Goal: Check status: Check status

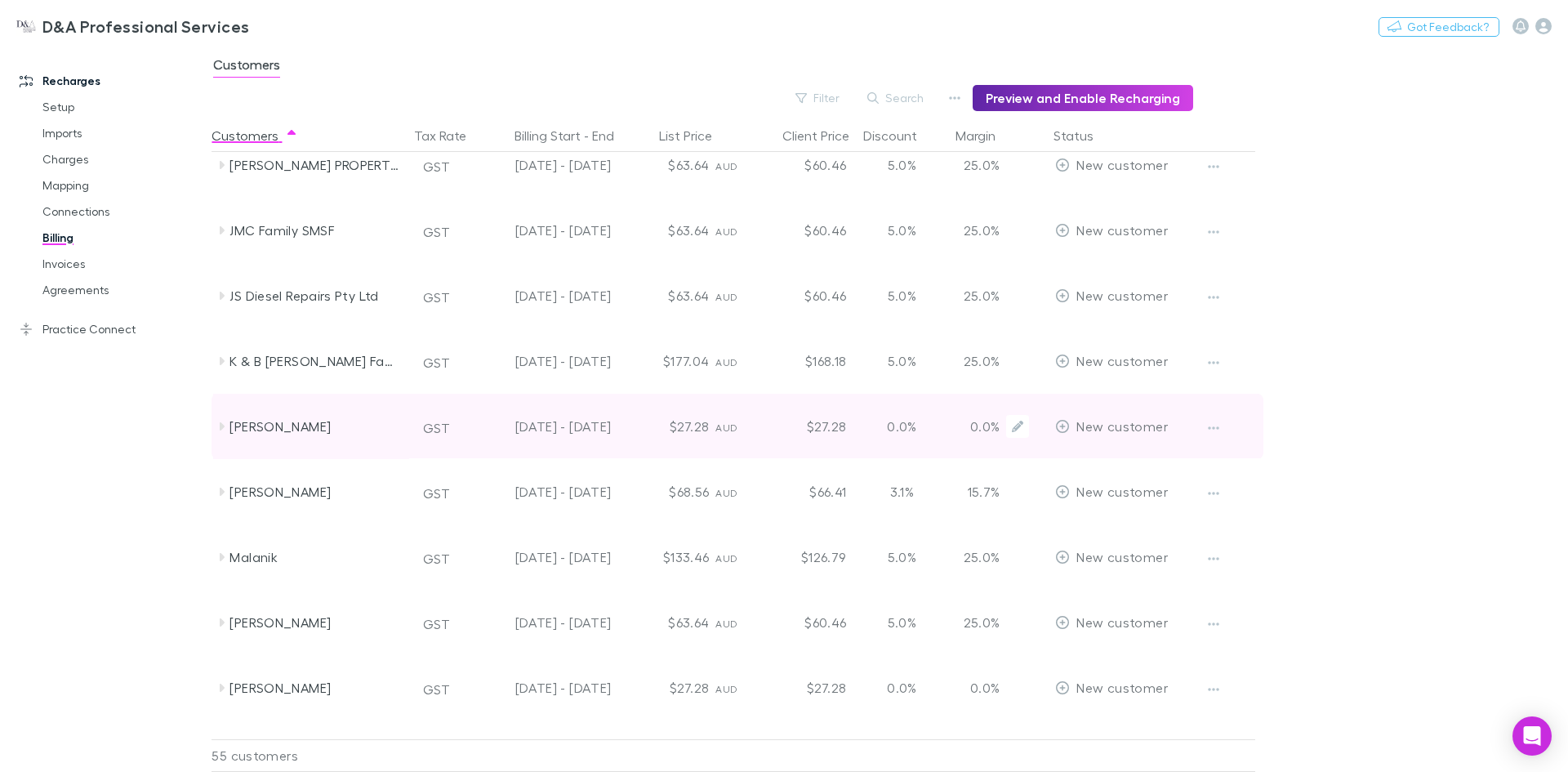
scroll to position [1389, 0]
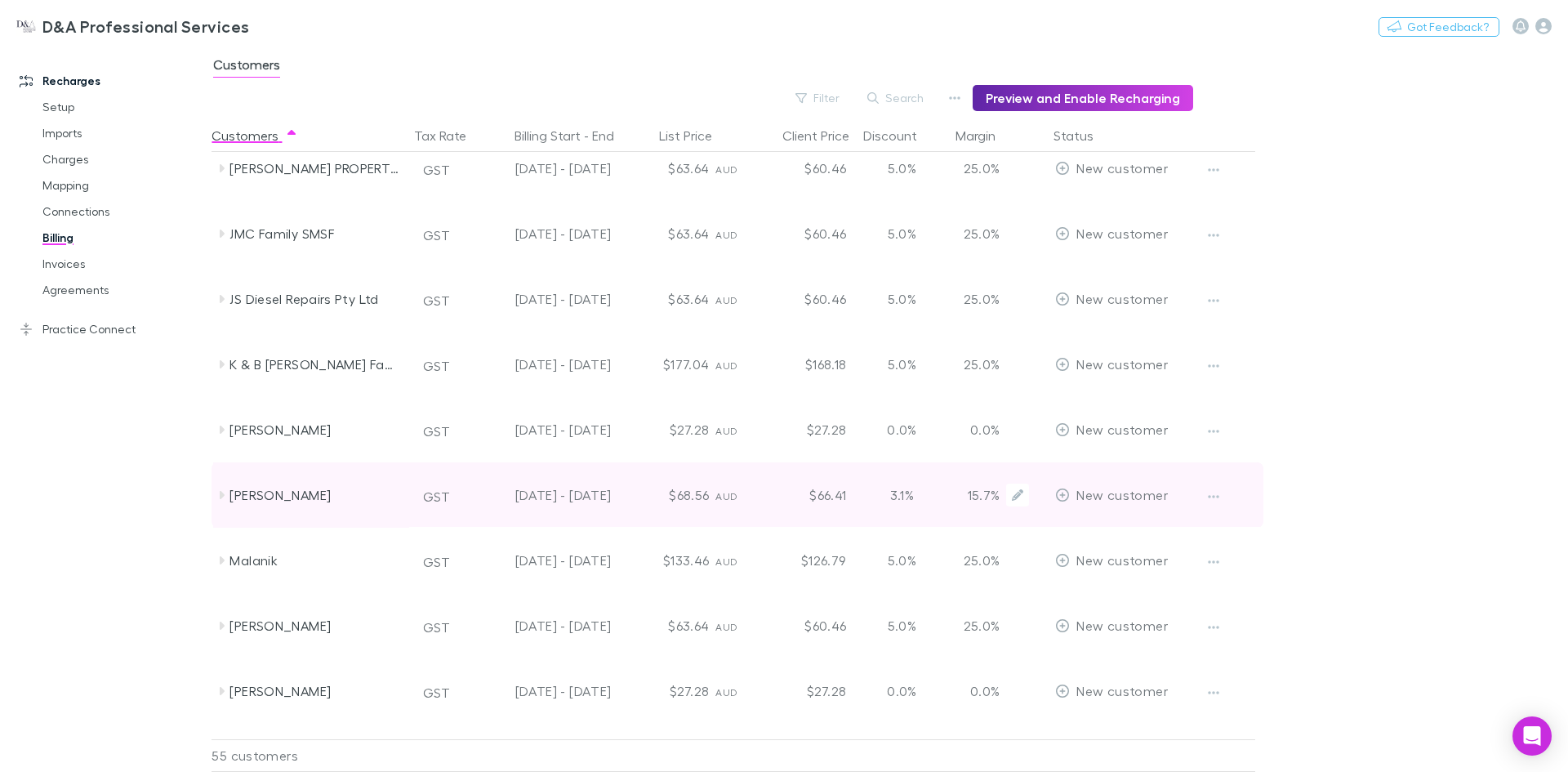
click at [299, 492] on div "[PERSON_NAME]" at bounding box center [315, 495] width 173 height 66
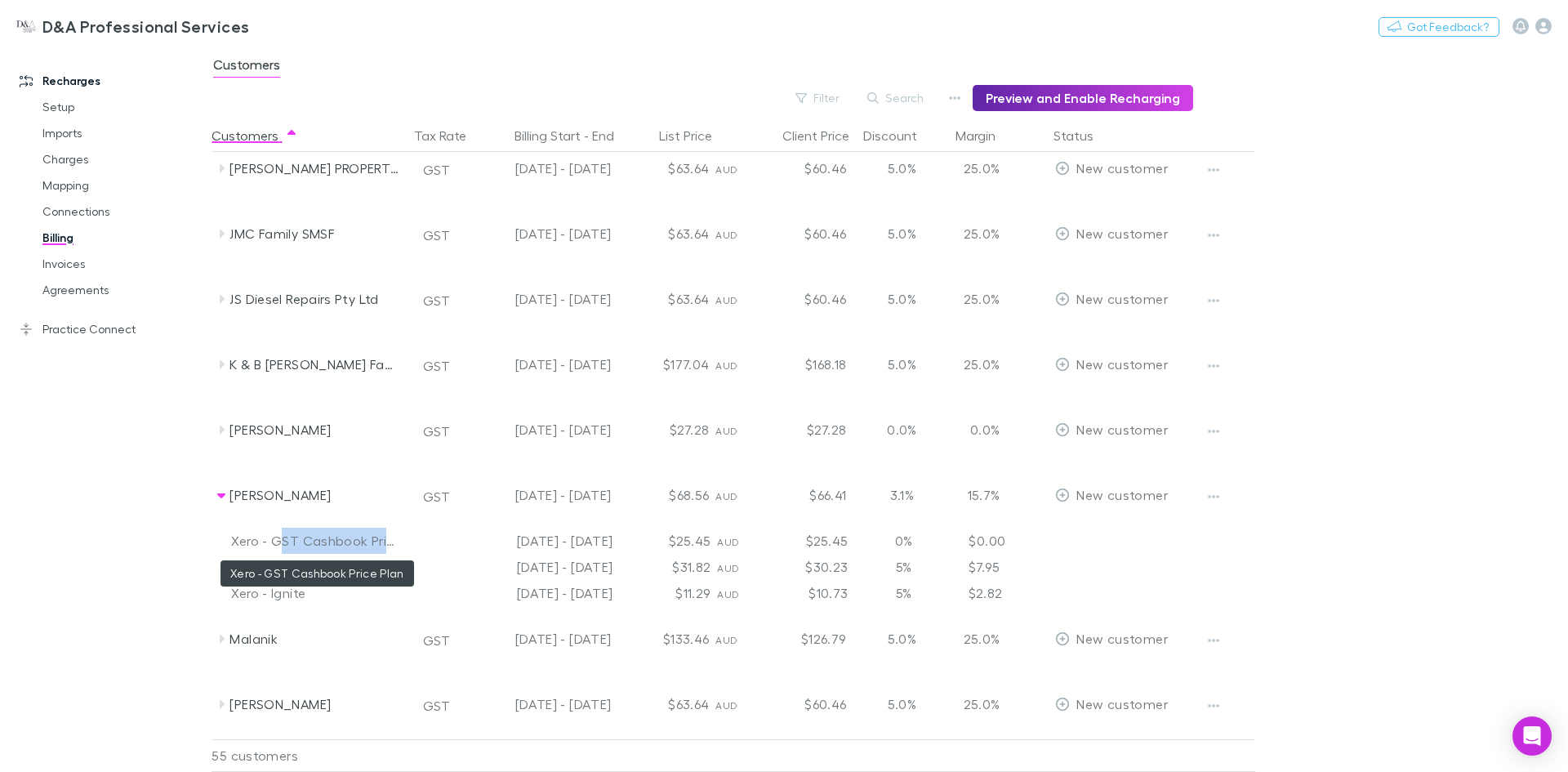
drag, startPoint x: 407, startPoint y: 542, endPoint x: 277, endPoint y: 551, distance: 130.3
click at [277, 551] on div "Xero - GST Cashbook Price Plan" at bounding box center [309, 542] width 196 height 27
click at [277, 551] on div "Xero - GST Cashbook Price Plan" at bounding box center [316, 542] width 170 height 27
drag, startPoint x: 268, startPoint y: 536, endPoint x: 352, endPoint y: 537, distance: 84.0
click at [414, 529] on div "Xero - GST Cashbook Price Plan [DATE] - [DATE] $25.45 AUD $25.45 0% $0.00" at bounding box center [766, 542] width 1110 height 27
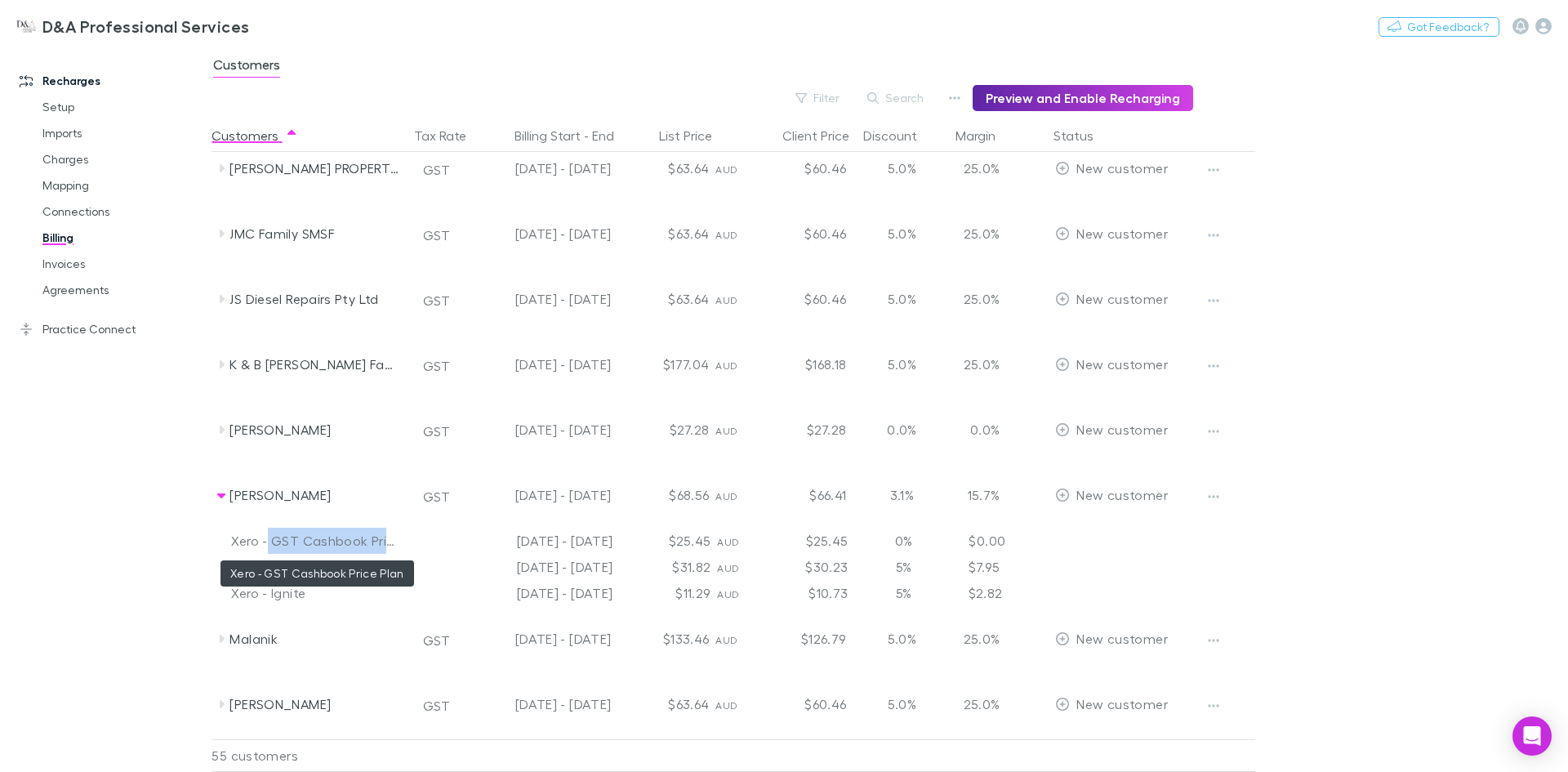
copy div "GST Cashbook Price Plan"
